Goal: Contribute content: Contribute content

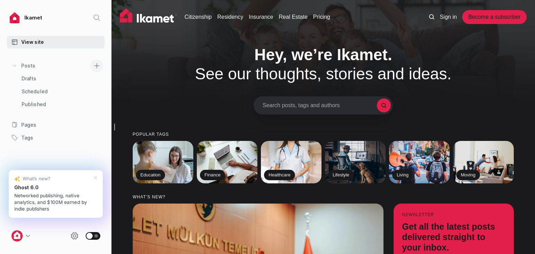
click at [90, 65] on link at bounding box center [97, 66] width 20 height 13
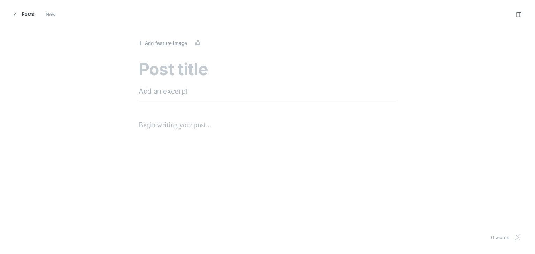
scroll to position [265, 546]
click at [150, 71] on textarea at bounding box center [268, 70] width 258 height 20
paste textarea "How To Navigate Foreign Direct Investment Regulations In [GEOGRAPHIC_DATA]"
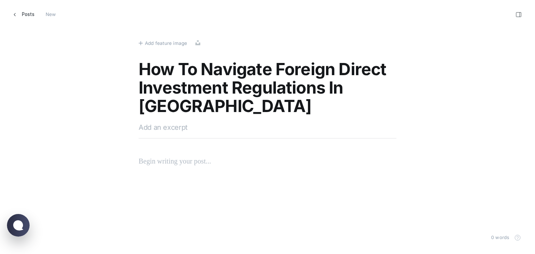
type textarea "How To Navigate Foreign Direct Investment Regulations In [GEOGRAPHIC_DATA]"
click at [159, 134] on div at bounding box center [268, 130] width 258 height 17
click at [158, 128] on textarea at bounding box center [268, 127] width 258 height 10
paste textarea "Discover key regulations for foreign direct investment in [GEOGRAPHIC_DATA]. Le…"
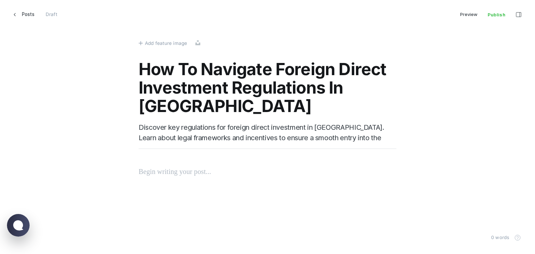
type textarea "Discover key regulations for foreign direct investment in [GEOGRAPHIC_DATA]. Le…"
click at [173, 166] on div "How To Navigate Foreign Direct Investment Regulations In [GEOGRAPHIC_DATA] Disc…" at bounding box center [268, 113] width 258 height 106
click at [168, 169] on p at bounding box center [268, 171] width 258 height 11
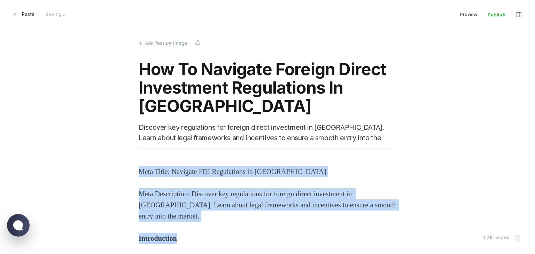
drag, startPoint x: 190, startPoint y: 235, endPoint x: 132, endPoint y: 156, distance: 97.8
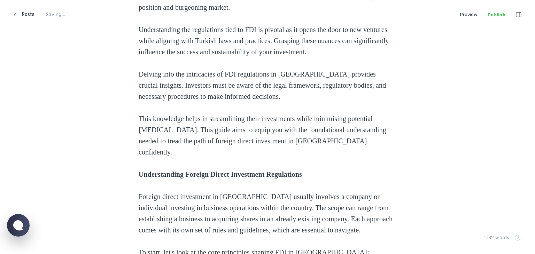
scroll to position [244, 0]
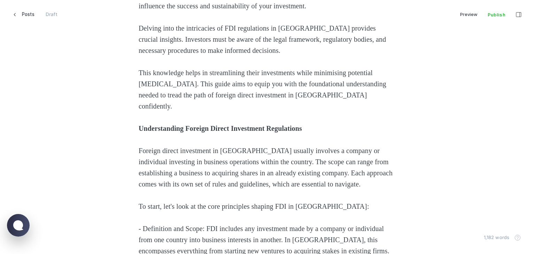
click at [153, 125] on strong "Understanding Foreign Direct Investment Regulations" at bounding box center [221, 129] width 164 height 8
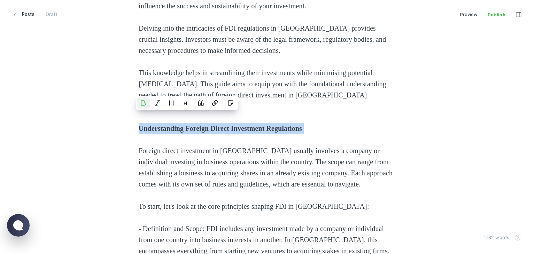
click at [153, 125] on strong "Understanding Foreign Direct Investment Regulations" at bounding box center [221, 129] width 164 height 8
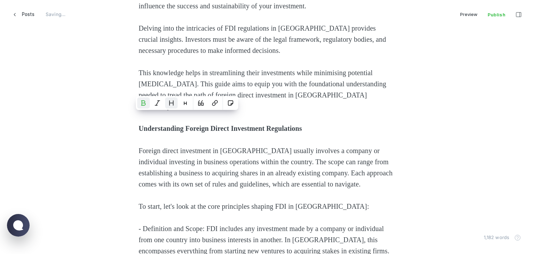
click at [172, 102] on icon "Heading 2" at bounding box center [172, 103] width 6 height 6
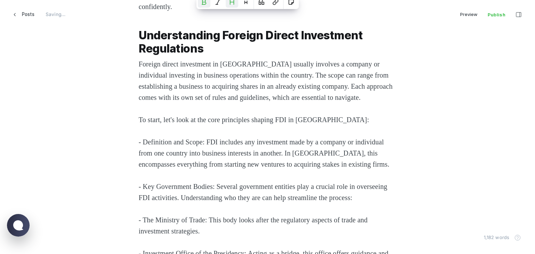
scroll to position [349, 0]
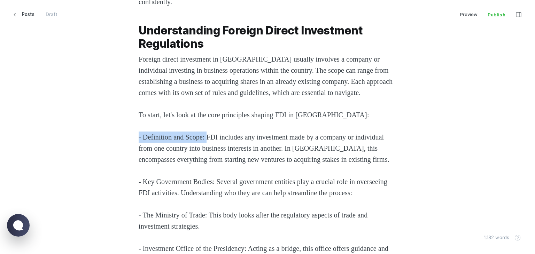
drag, startPoint x: 210, startPoint y: 134, endPoint x: 85, endPoint y: 135, distance: 124.1
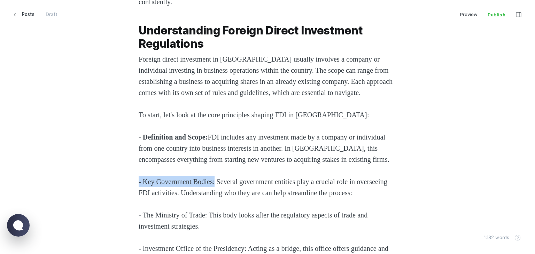
drag, startPoint x: 218, startPoint y: 191, endPoint x: 106, endPoint y: 191, distance: 111.9
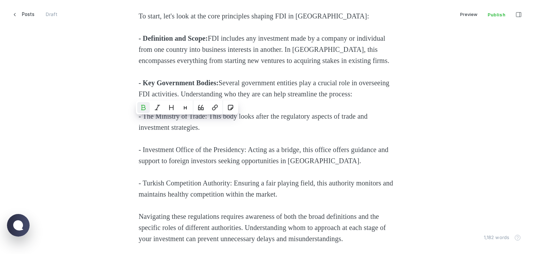
scroll to position [453, 0]
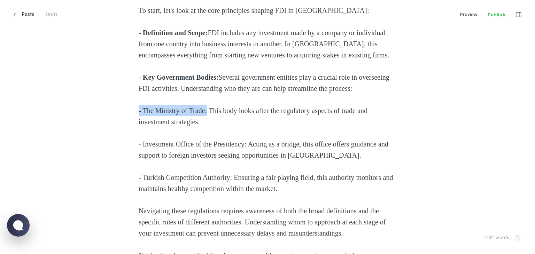
drag, startPoint x: 211, startPoint y: 134, endPoint x: 46, endPoint y: 135, distance: 165.2
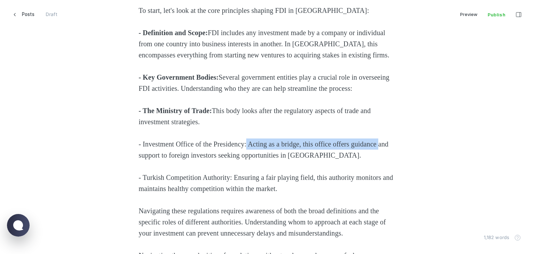
drag, startPoint x: 254, startPoint y: 166, endPoint x: 53, endPoint y: 171, distance: 200.9
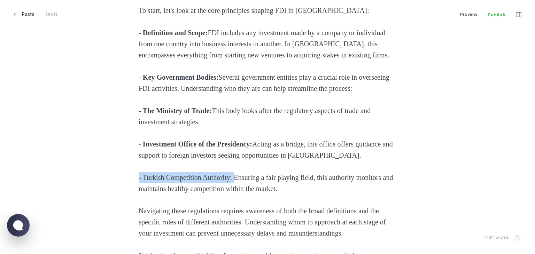
drag, startPoint x: 145, startPoint y: 198, endPoint x: 95, endPoint y: 198, distance: 49.9
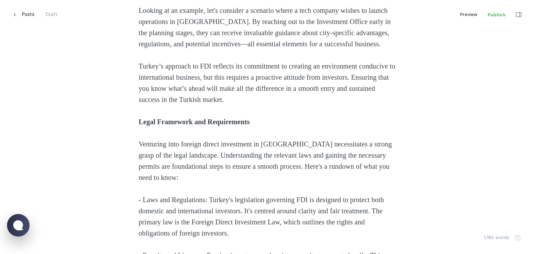
scroll to position [767, 0]
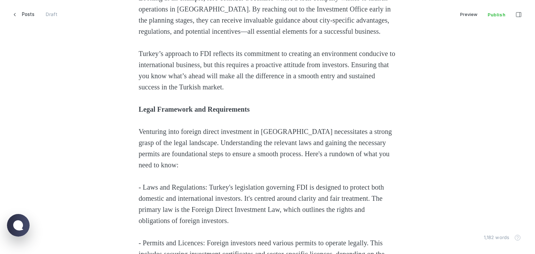
click at [165, 113] on strong "Legal Framework and Requirements" at bounding box center [194, 110] width 111 height 8
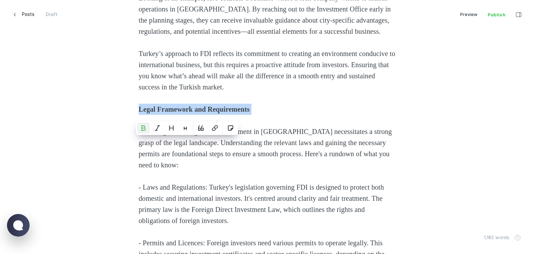
click at [165, 113] on strong "Legal Framework and Requirements" at bounding box center [194, 110] width 111 height 8
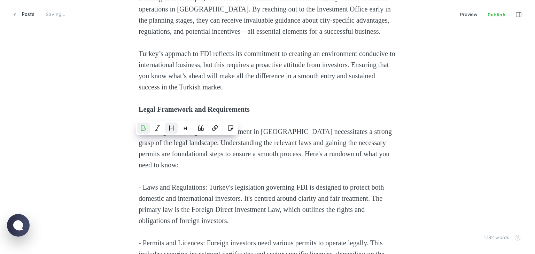
click at [175, 130] on button "Heading 2" at bounding box center [171, 128] width 13 height 11
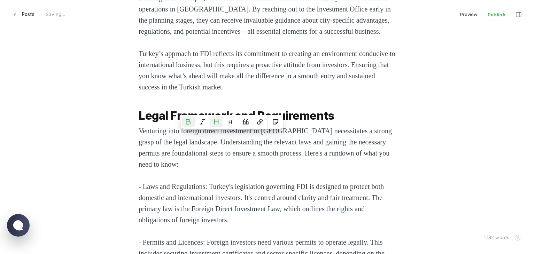
scroll to position [872, 0]
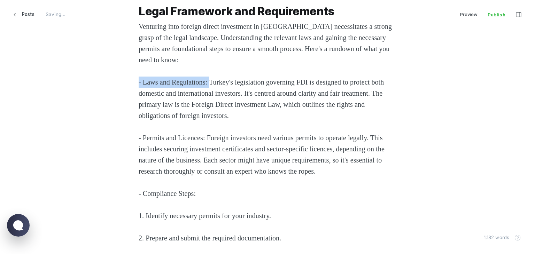
drag, startPoint x: 212, startPoint y: 116, endPoint x: 56, endPoint y: 117, distance: 156.2
click at [56, 117] on div "Foreign direct investment (FDI) in [GEOGRAPHIC_DATA] is a captivating journey f…" at bounding box center [267, 216] width 471 height 1842
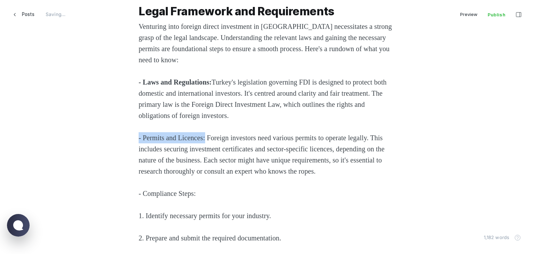
drag, startPoint x: 210, startPoint y: 173, endPoint x: 48, endPoint y: 172, distance: 161.8
click at [48, 172] on div "Foreign direct investment (FDI) in [GEOGRAPHIC_DATA] is a captivating journey f…" at bounding box center [267, 216] width 471 height 1842
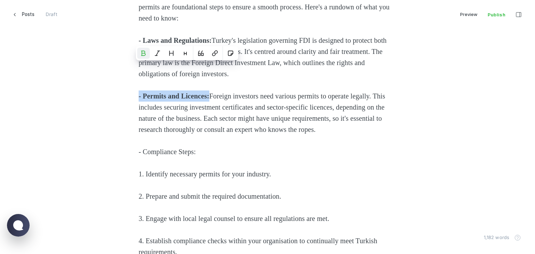
scroll to position [976, 0]
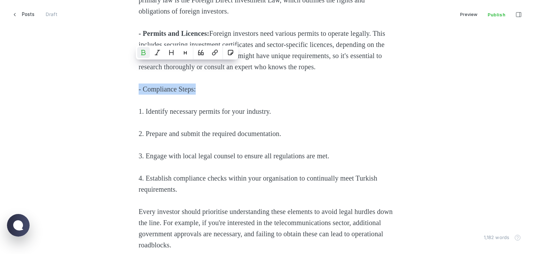
drag, startPoint x: 206, startPoint y: 135, endPoint x: 45, endPoint y: 129, distance: 161.5
click at [45, 129] on div "Foreign direct investment (FDI) in [GEOGRAPHIC_DATA] is a captivating journey f…" at bounding box center [267, 111] width 471 height 1842
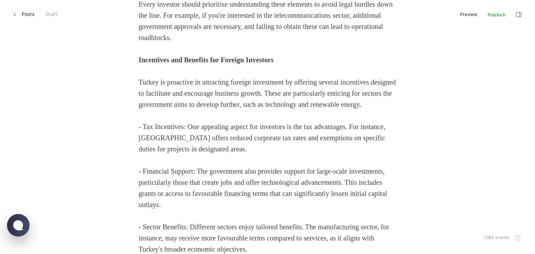
scroll to position [1185, 0]
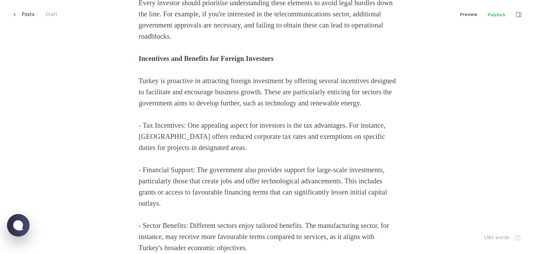
click at [154, 62] on strong "Incentives and Benefits for Foreign Investors" at bounding box center [206, 59] width 135 height 8
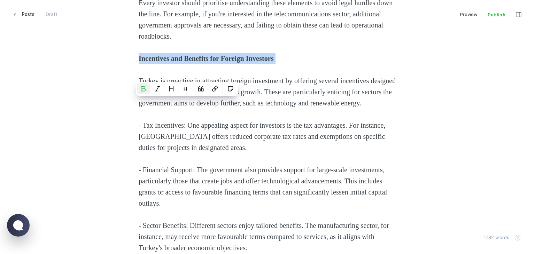
click at [154, 62] on strong "Incentives and Benefits for Foreign Investors" at bounding box center [206, 59] width 135 height 8
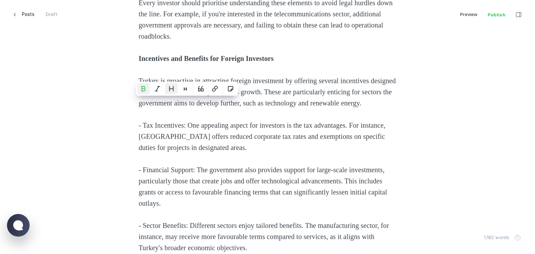
click at [172, 86] on icon "Heading 2" at bounding box center [172, 89] width 6 height 6
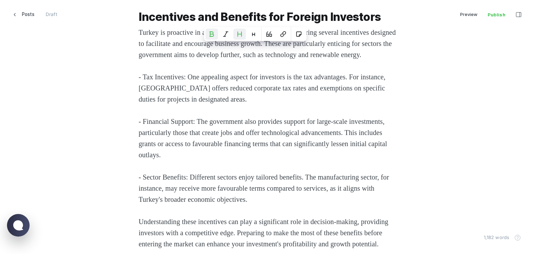
scroll to position [1255, 0]
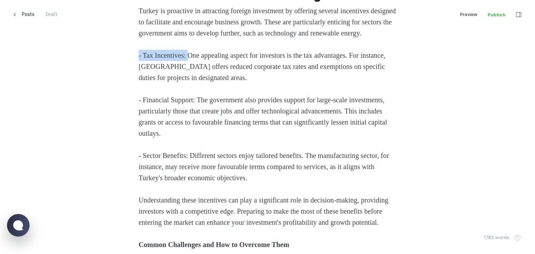
drag, startPoint x: 190, startPoint y: 108, endPoint x: 24, endPoint y: 108, distance: 165.6
drag, startPoint x: 197, startPoint y: 155, endPoint x: 37, endPoint y: 157, distance: 160.4
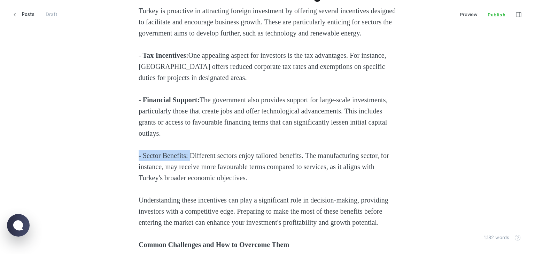
drag, startPoint x: 191, startPoint y: 210, endPoint x: 81, endPoint y: 207, distance: 110.5
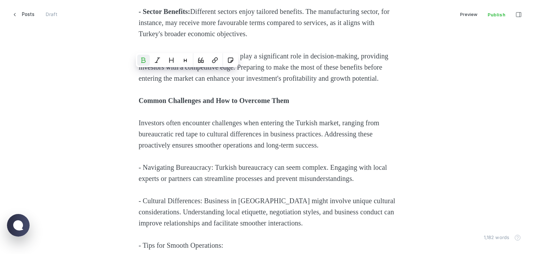
scroll to position [1394, 0]
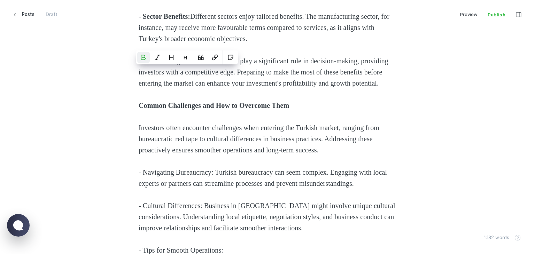
click at [179, 109] on strong "Common Challenges and How to Overcome Them" at bounding box center [214, 106] width 151 height 8
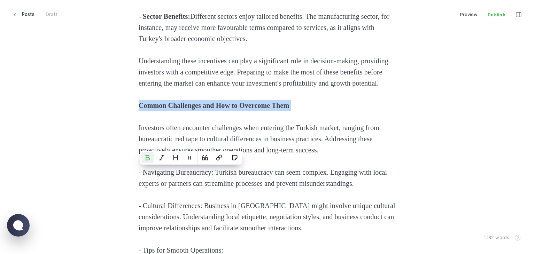
click at [179, 109] on strong "Common Challenges and How to Overcome Them" at bounding box center [214, 106] width 151 height 8
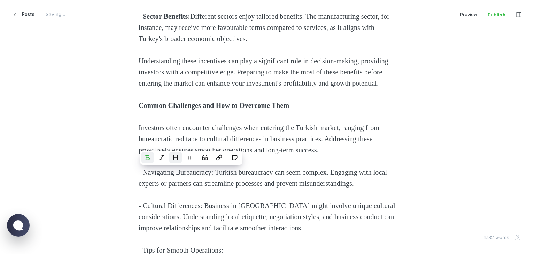
click at [176, 159] on icon "Heading 2" at bounding box center [176, 158] width 6 height 6
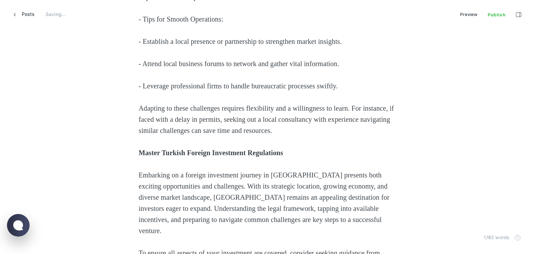
scroll to position [1534, 0]
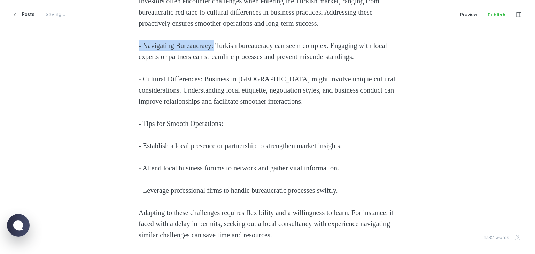
drag, startPoint x: 218, startPoint y: 109, endPoint x: 3, endPoint y: 110, distance: 214.8
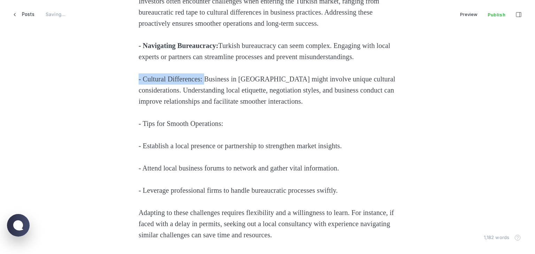
drag, startPoint x: 207, startPoint y: 152, endPoint x: 83, endPoint y: 152, distance: 124.8
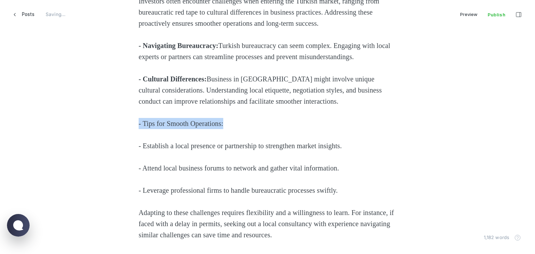
drag, startPoint x: 243, startPoint y: 199, endPoint x: 25, endPoint y: 198, distance: 218.2
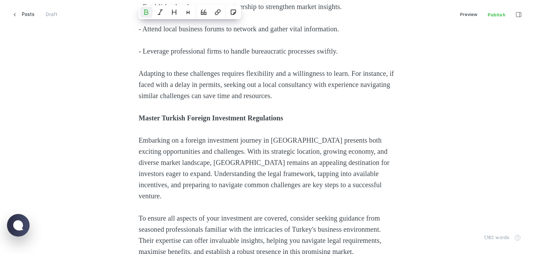
scroll to position [1778, 0]
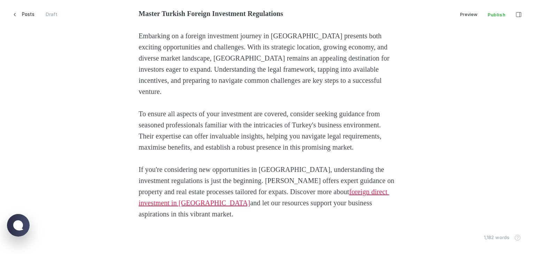
click at [157, 17] on strong "Master Turkish Foreign Investment Regulations" at bounding box center [211, 14] width 145 height 8
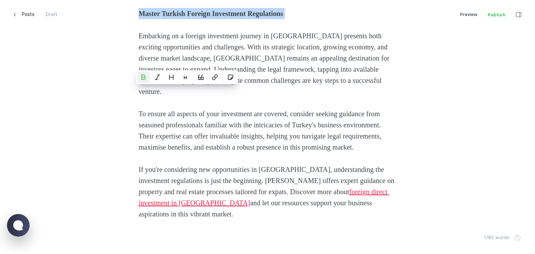
click at [157, 17] on strong "Master Turkish Foreign Investment Regulations" at bounding box center [211, 14] width 145 height 8
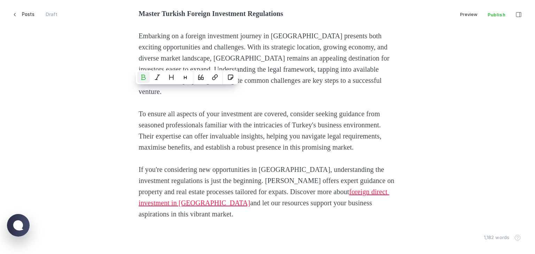
click at [181, 17] on strong "Master Turkish Foreign Investment Regulations" at bounding box center [211, 14] width 145 height 8
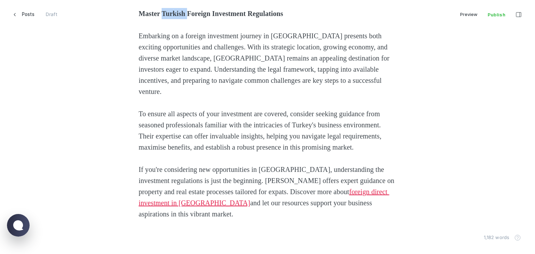
click at [181, 17] on strong "Master Turkish Foreign Investment Regulations" at bounding box center [211, 14] width 145 height 8
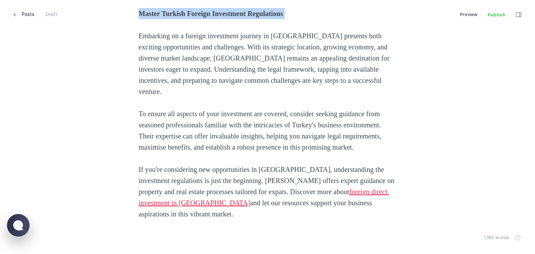
click at [181, 17] on strong "Master Turkish Foreign Investment Regulations" at bounding box center [211, 14] width 145 height 8
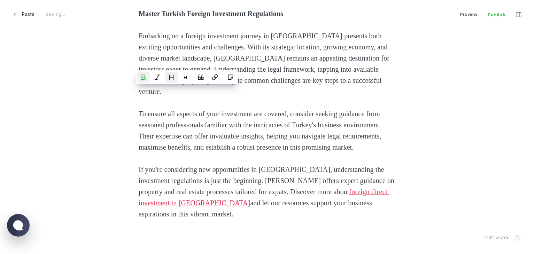
click at [172, 79] on icon "Heading 2" at bounding box center [172, 78] width 6 height 6
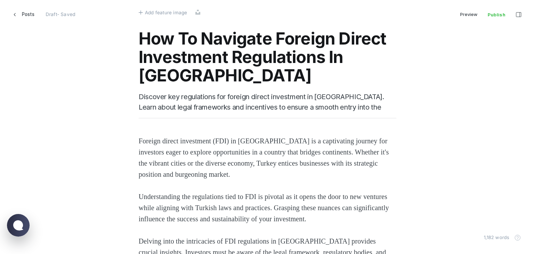
scroll to position [0, 0]
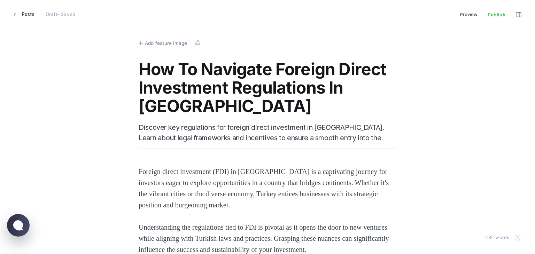
click at [162, 41] on span "Add feature image" at bounding box center [166, 43] width 42 height 8
click at [155, 42] on span "Add feature image" at bounding box center [166, 43] width 42 height 8
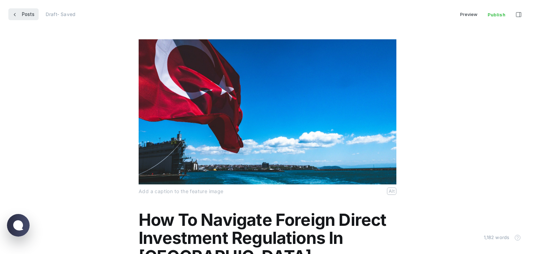
click at [18, 14] on link "Posts" at bounding box center [23, 14] width 30 height 12
